Goal: Information Seeking & Learning: Learn about a topic

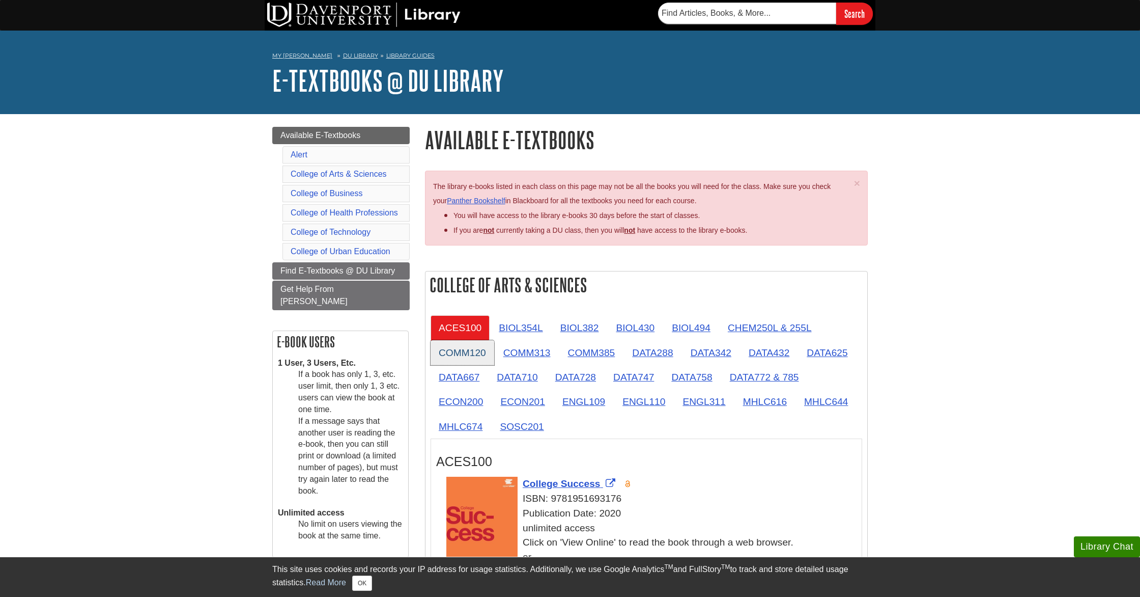
click at [463, 350] on link "COMM120" at bounding box center [463, 352] width 64 height 25
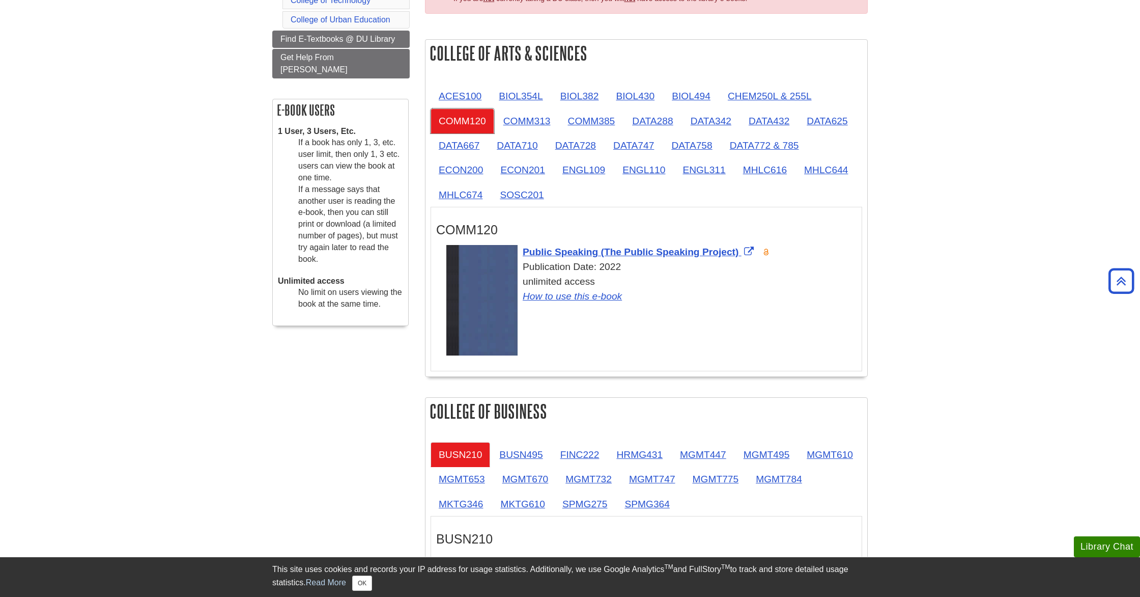
scroll to position [229, 0]
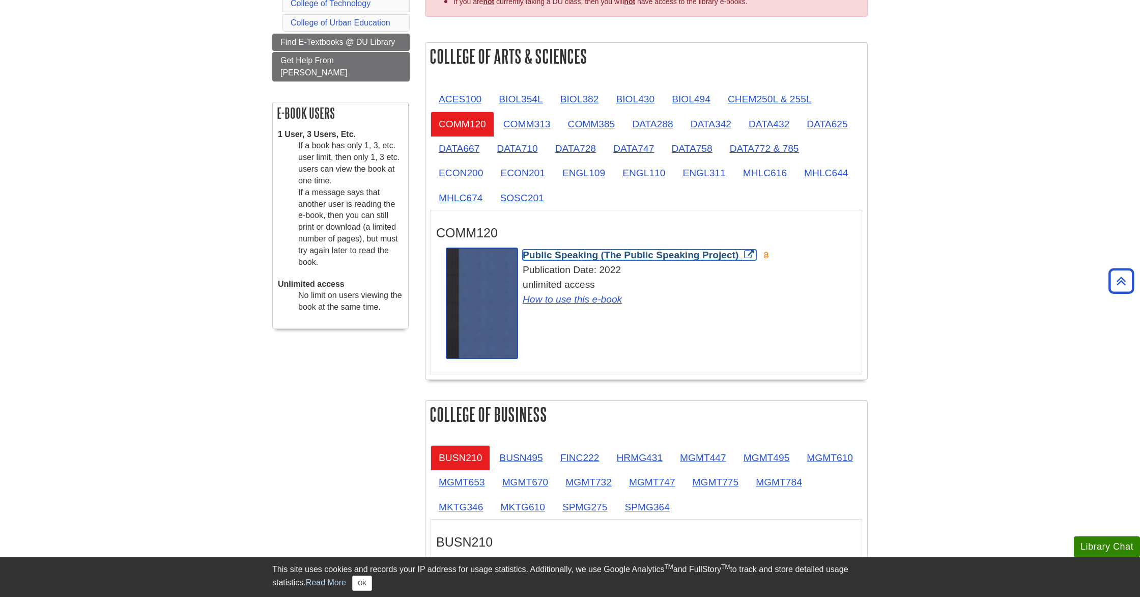
click at [635, 257] on span "Public Speaking (The Public Speaking Project)" at bounding box center [631, 254] width 216 height 11
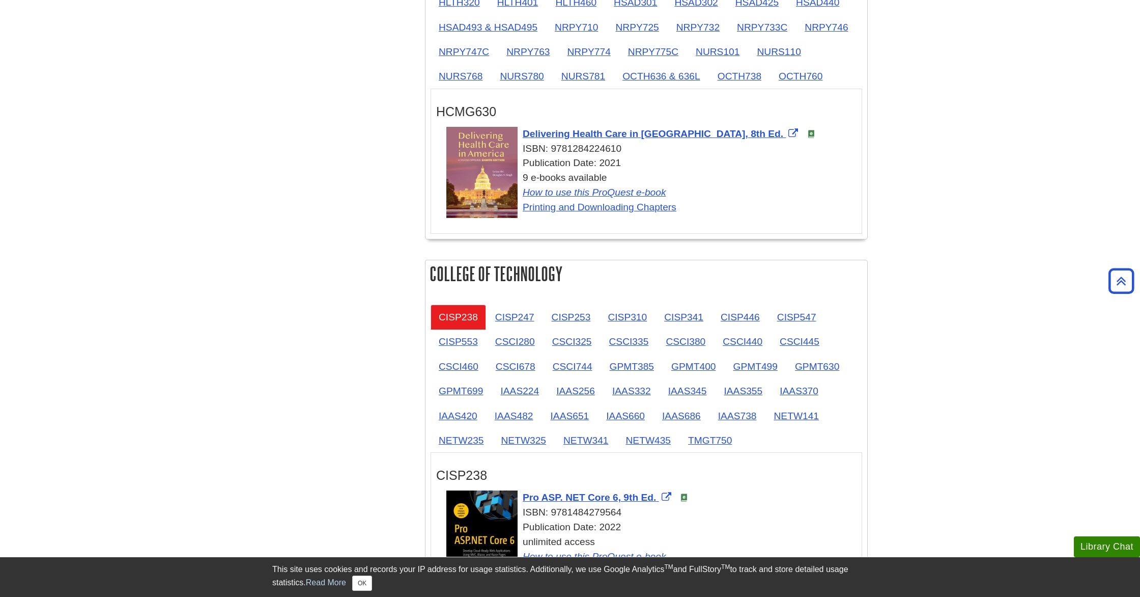
scroll to position [1201, 0]
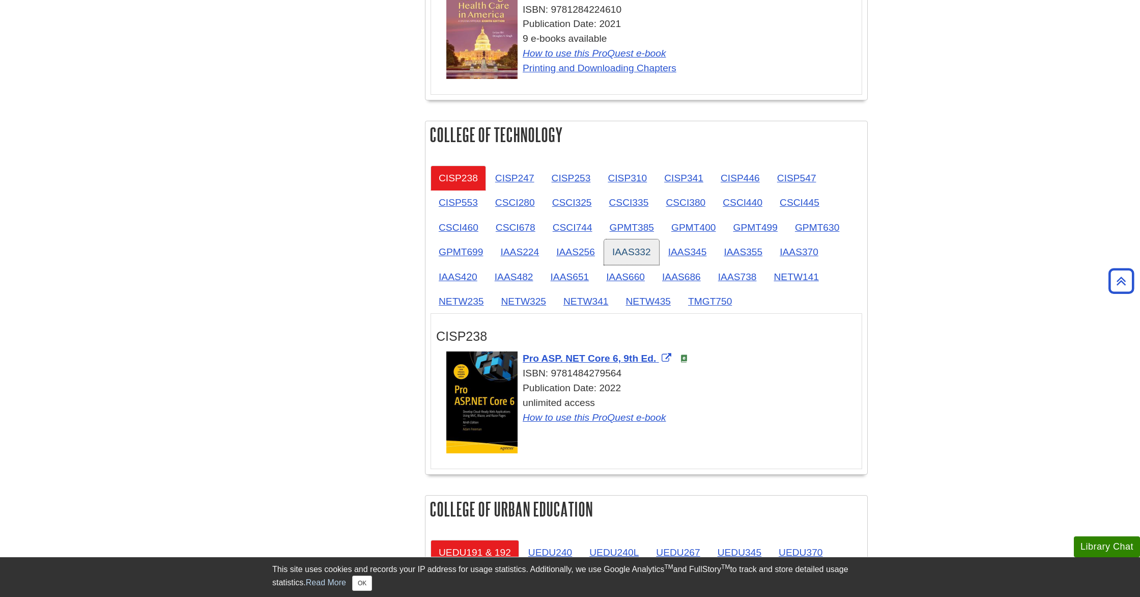
click at [620, 259] on link "IAAS332" at bounding box center [631, 251] width 55 height 25
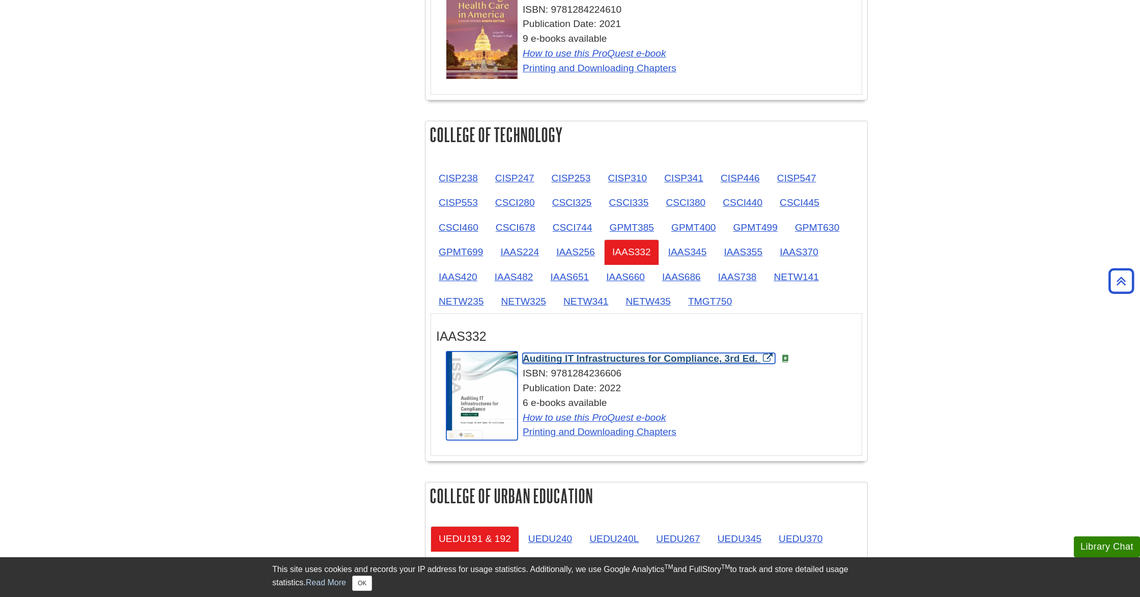
click at [589, 362] on span "Auditing IT Infrastructures for Compliance, 3rd Ed." at bounding box center [640, 358] width 235 height 11
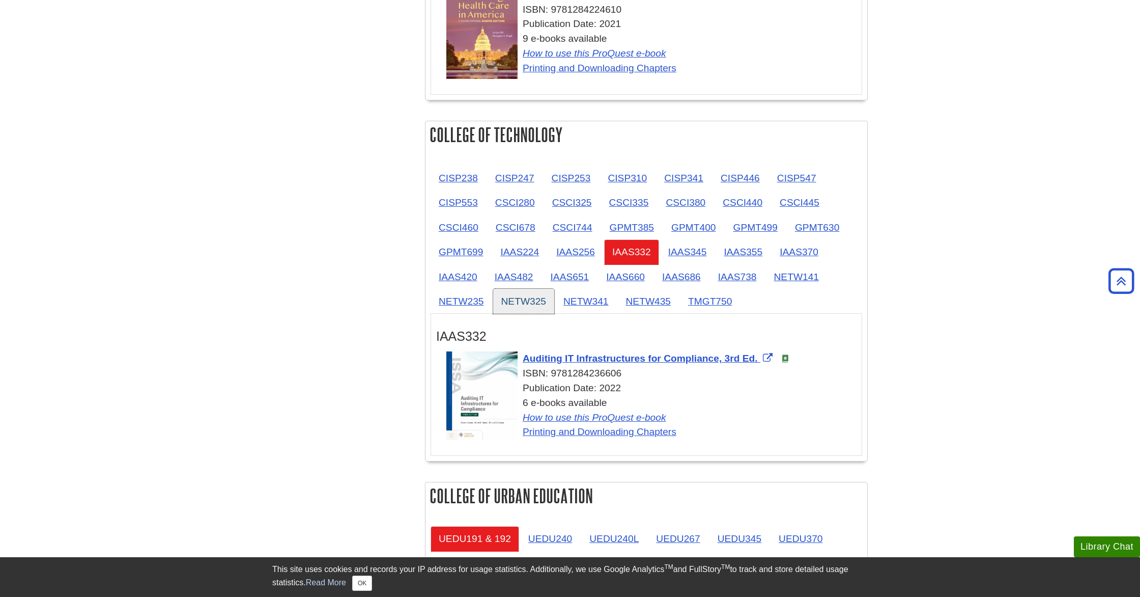
click at [521, 305] on link "NETW325" at bounding box center [524, 301] width 62 height 25
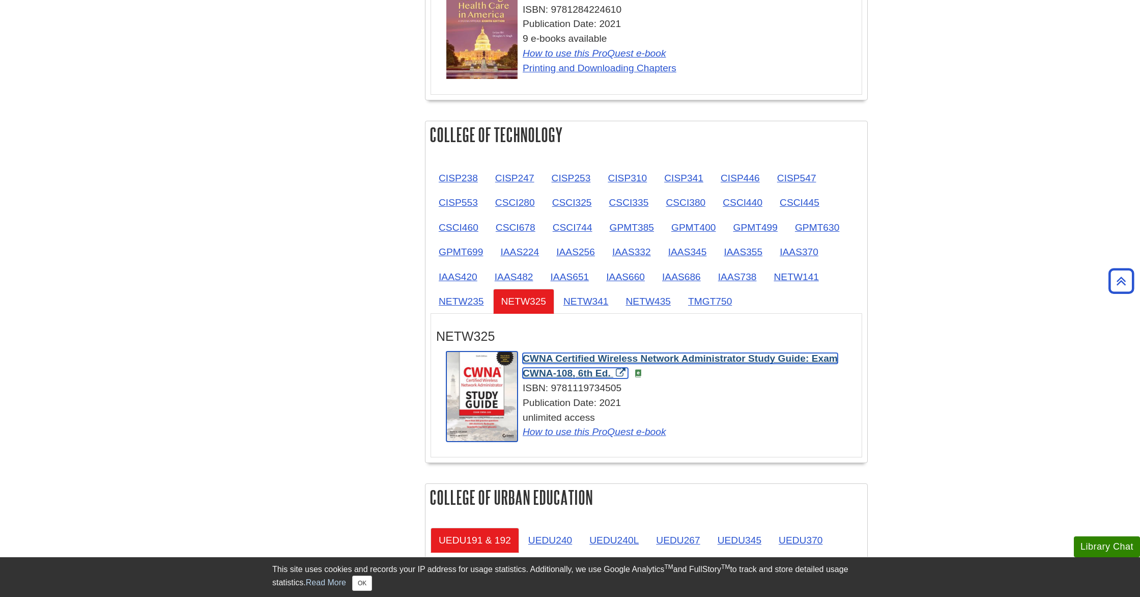
click at [697, 364] on span "CWNA Certified Wireless Network Administrator Study Guide: Exam CWNA-108, 6th E…" at bounding box center [680, 365] width 315 height 25
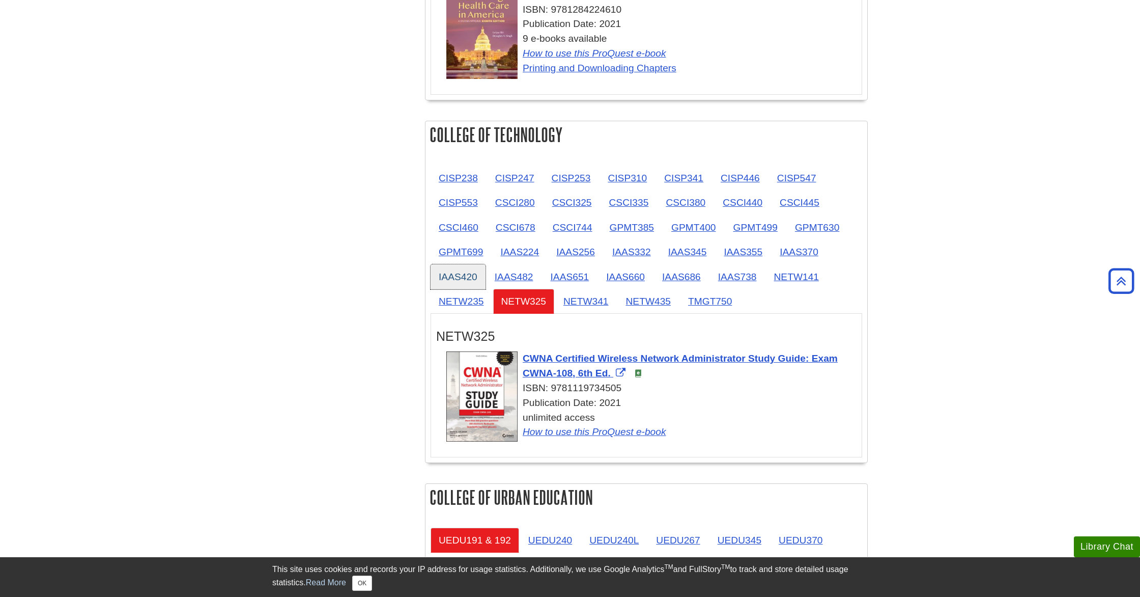
click at [457, 282] on link "IAAS420" at bounding box center [458, 276] width 55 height 25
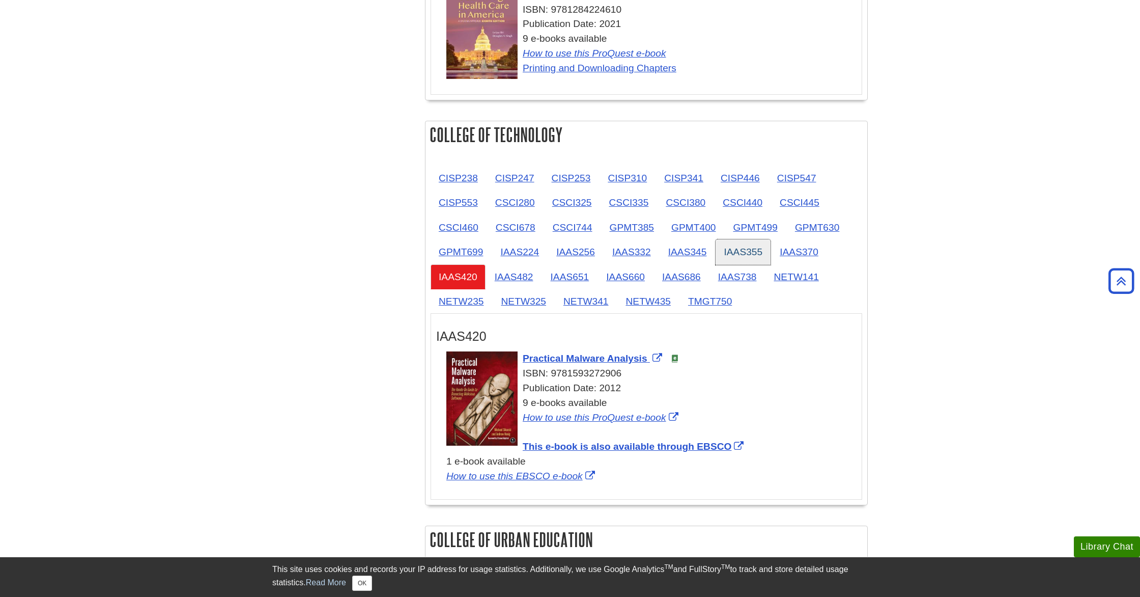
click at [736, 251] on link "IAAS355" at bounding box center [743, 251] width 55 height 25
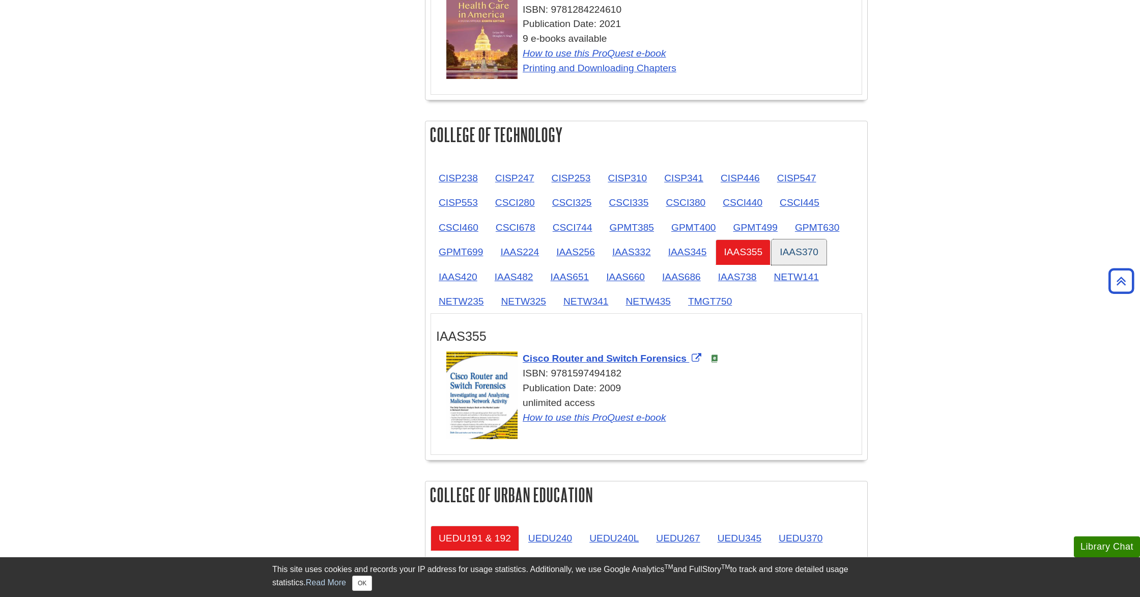
click at [811, 255] on link "IAAS370" at bounding box center [799, 251] width 55 height 25
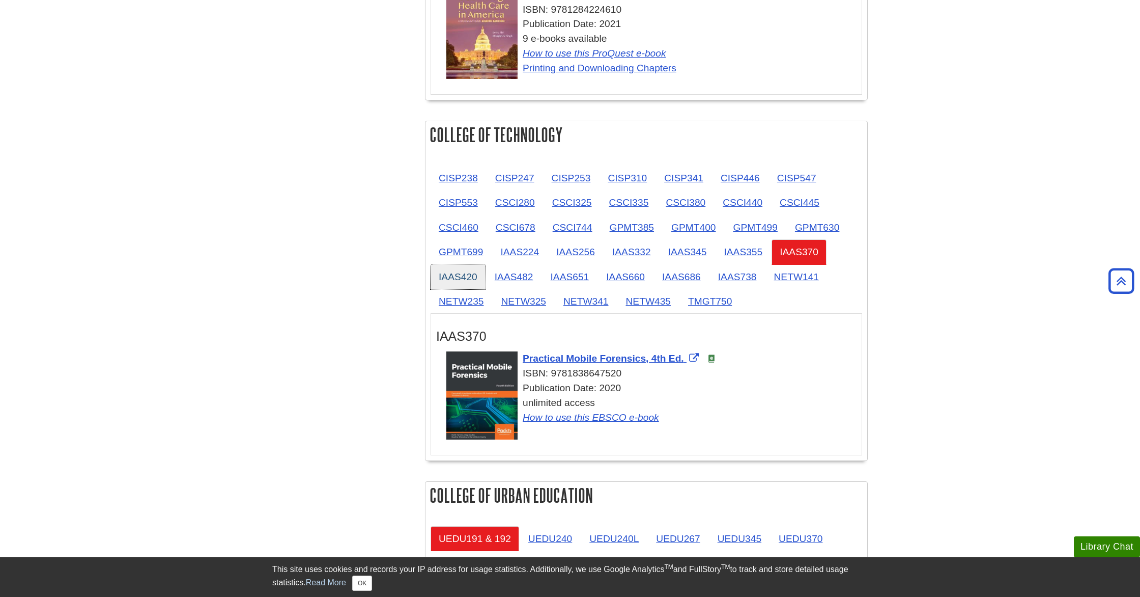
click at [462, 283] on link "IAAS420" at bounding box center [458, 276] width 55 height 25
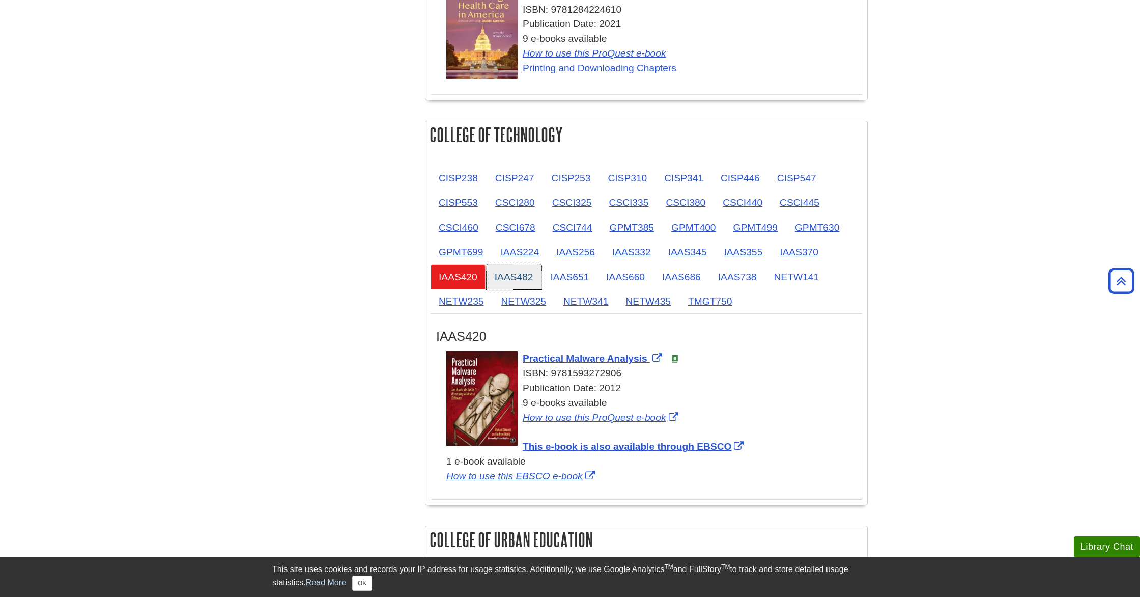
click at [511, 283] on link "IAAS482" at bounding box center [514, 276] width 55 height 25
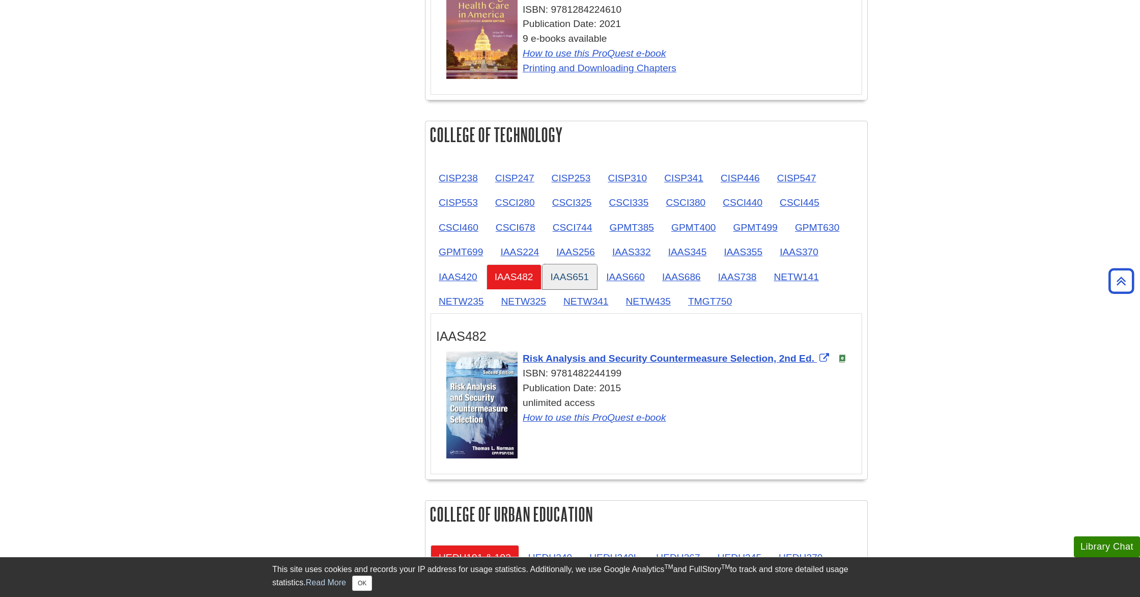
click at [557, 281] on link "IAAS651" at bounding box center [570, 276] width 55 height 25
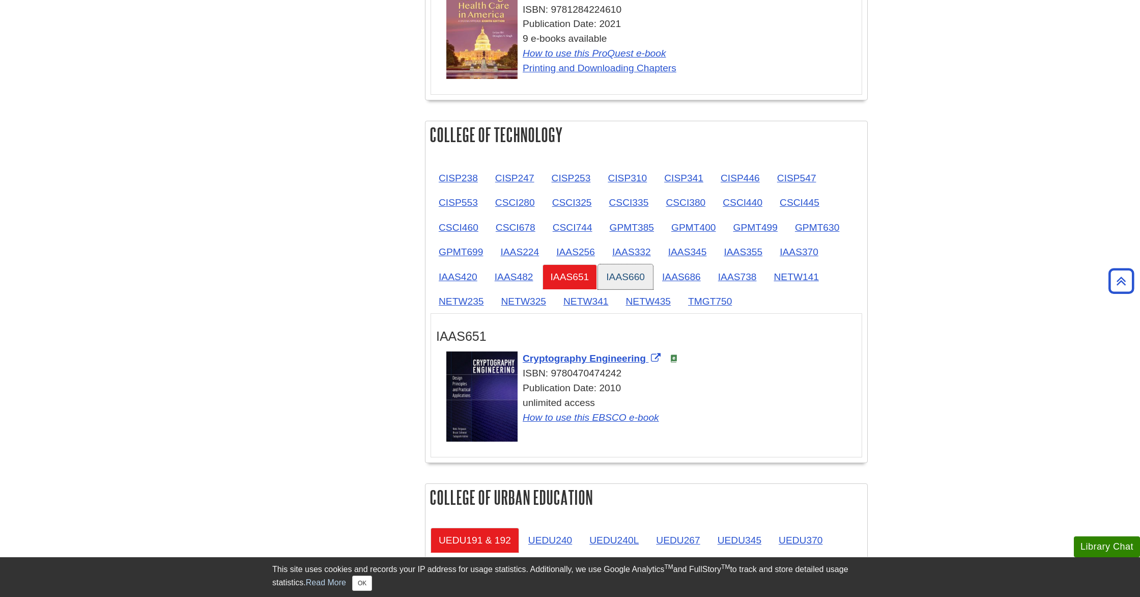
click at [621, 283] on link "IAAS660" at bounding box center [625, 276] width 55 height 25
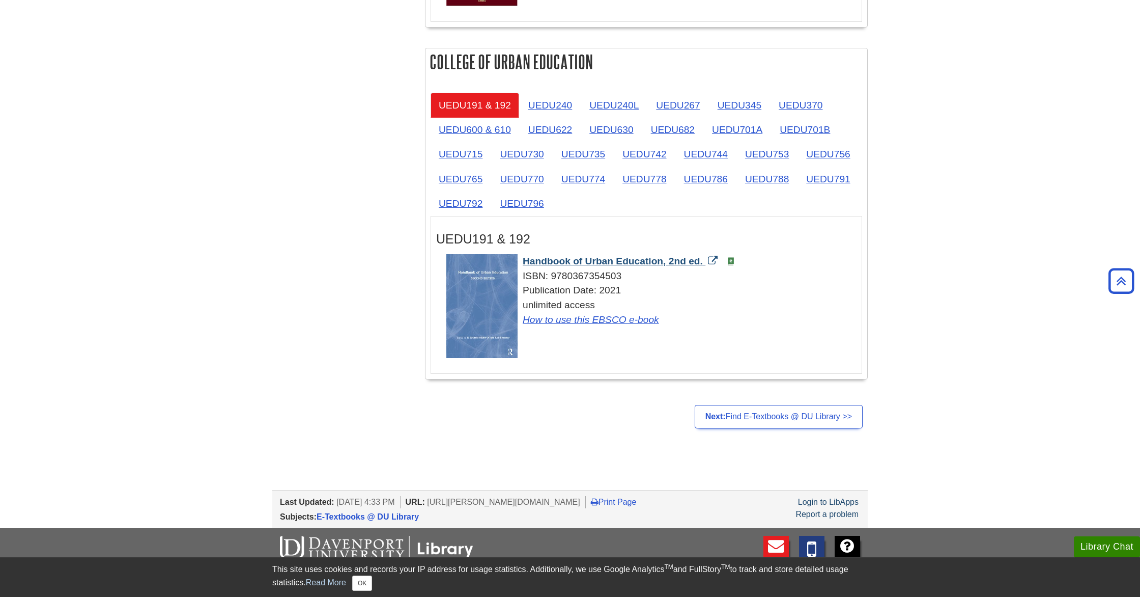
scroll to position [1770, 0]
